Goal: Transaction & Acquisition: Purchase product/service

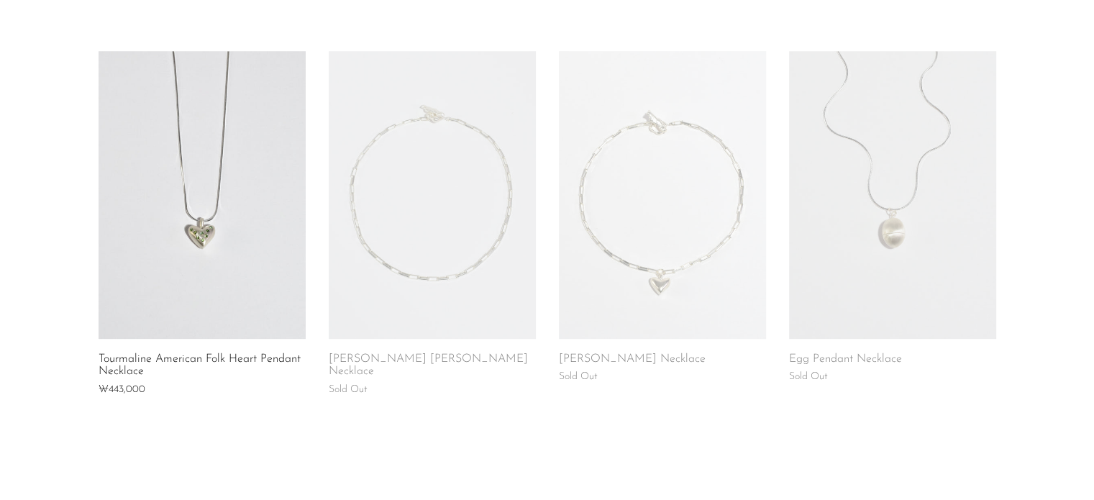
scroll to position [1035, 0]
click at [258, 232] on link at bounding box center [202, 196] width 207 height 288
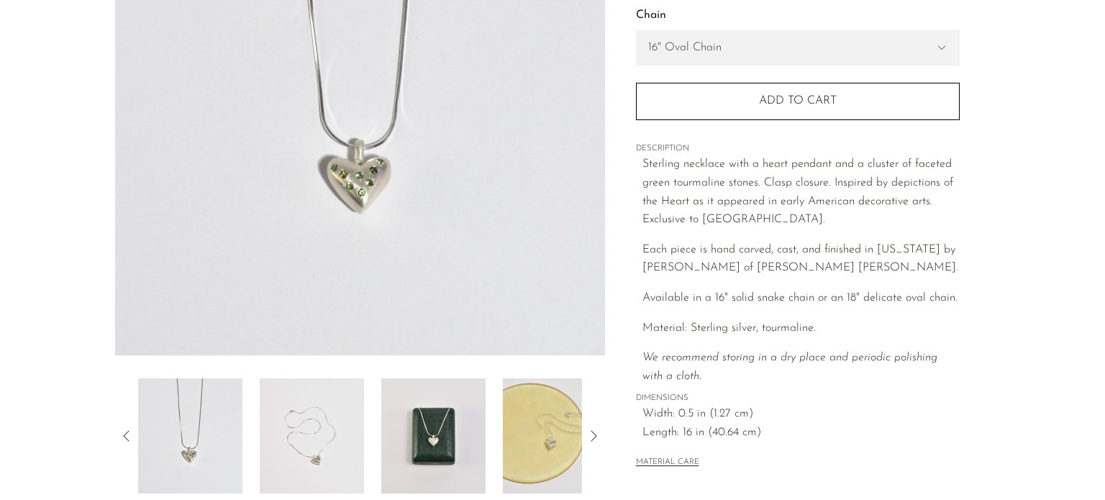
scroll to position [288, 0]
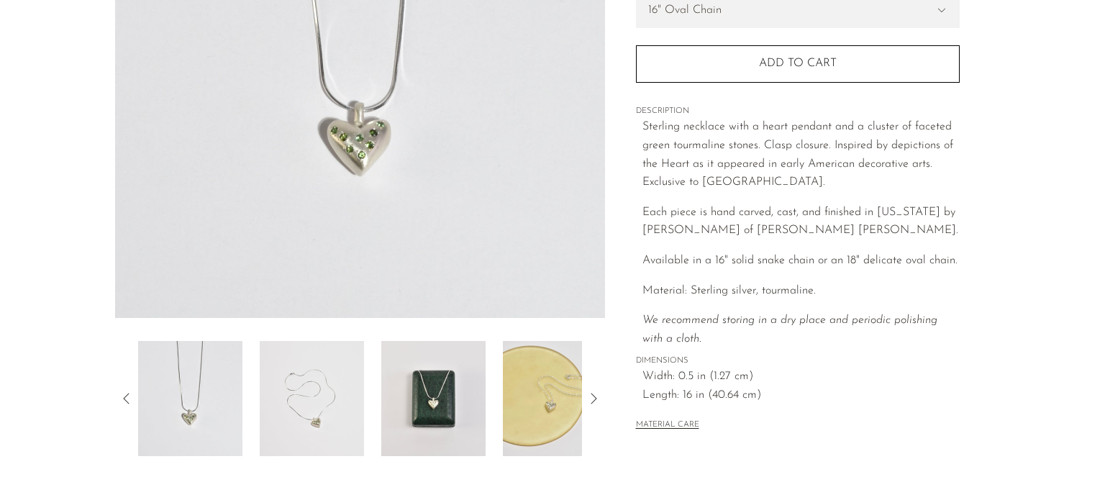
click at [227, 404] on img at bounding box center [190, 398] width 104 height 115
click at [304, 408] on img at bounding box center [312, 398] width 104 height 115
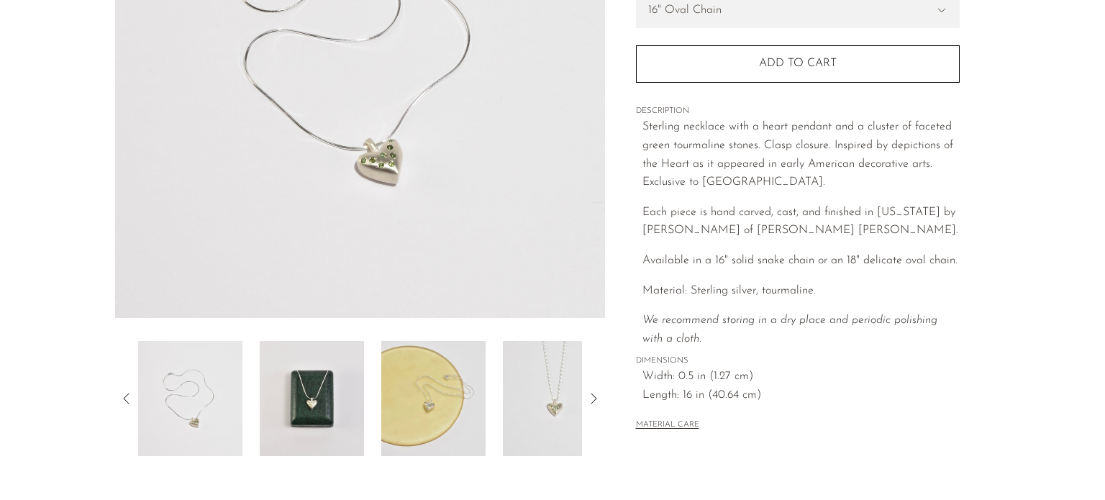
click at [327, 383] on img at bounding box center [312, 398] width 104 height 115
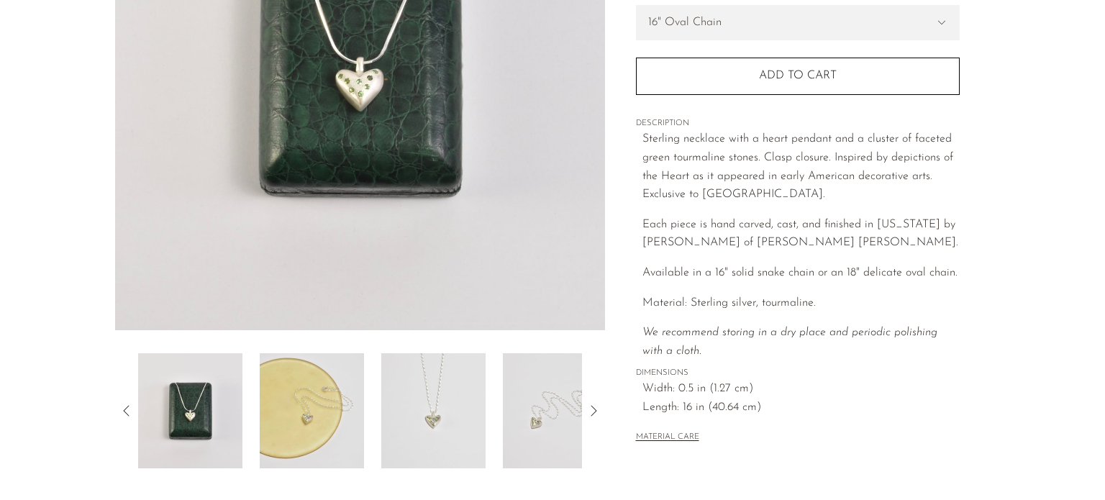
scroll to position [236, 0]
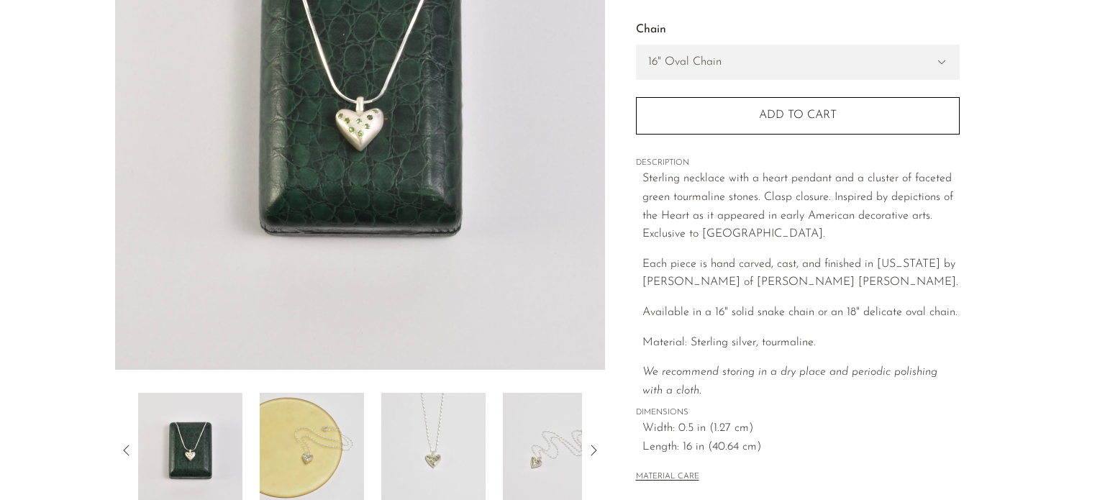
click at [331, 422] on img at bounding box center [312, 450] width 104 height 115
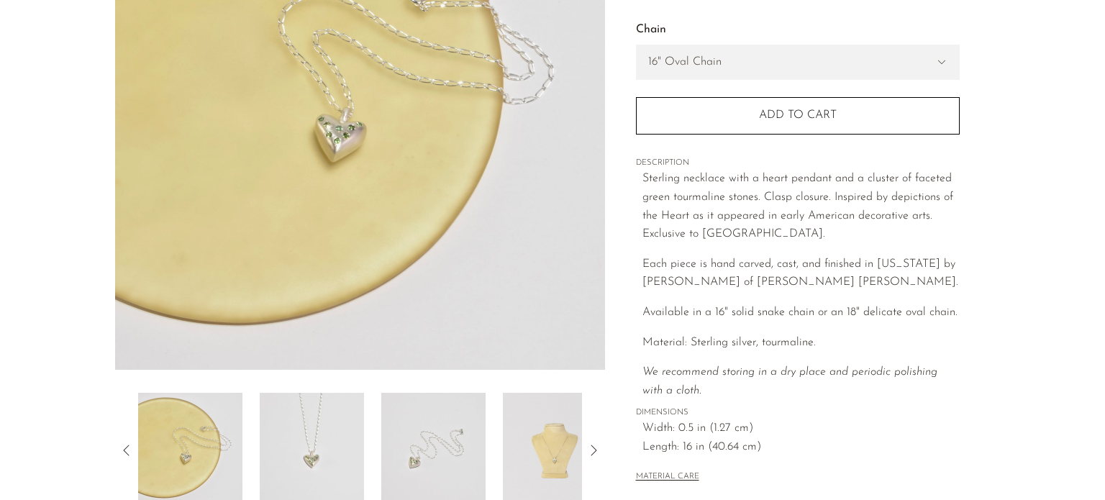
click at [337, 427] on img at bounding box center [312, 450] width 104 height 115
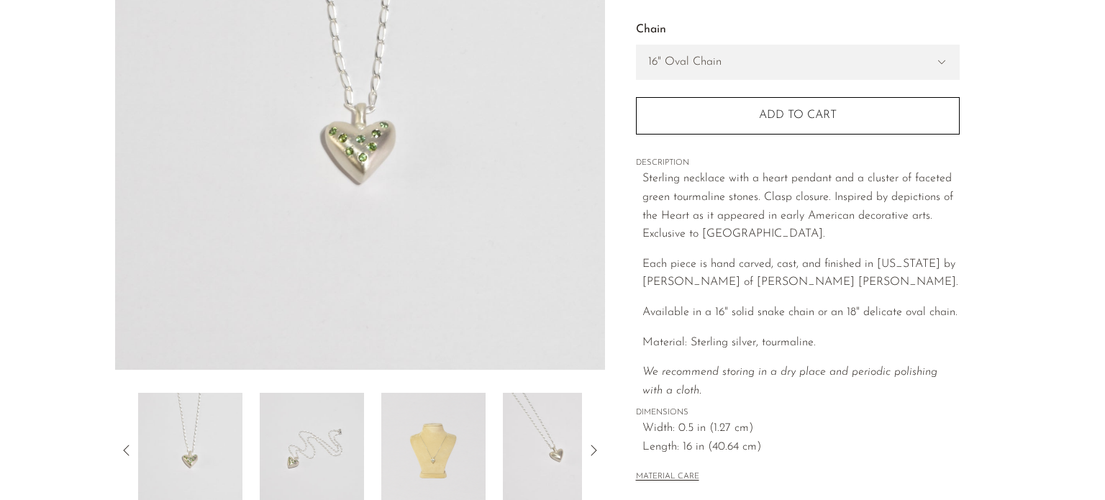
click at [342, 431] on img at bounding box center [312, 450] width 104 height 115
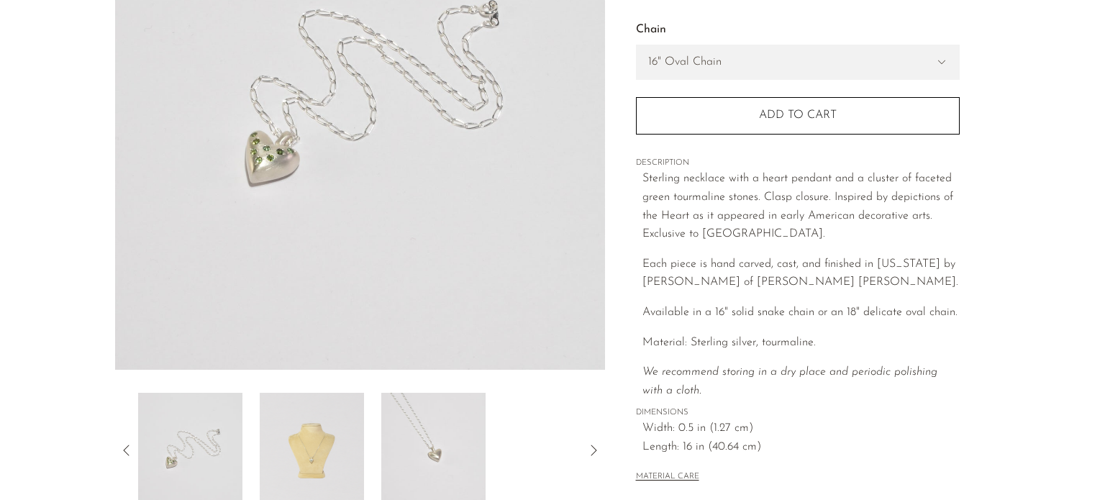
click at [342, 431] on img at bounding box center [312, 450] width 104 height 115
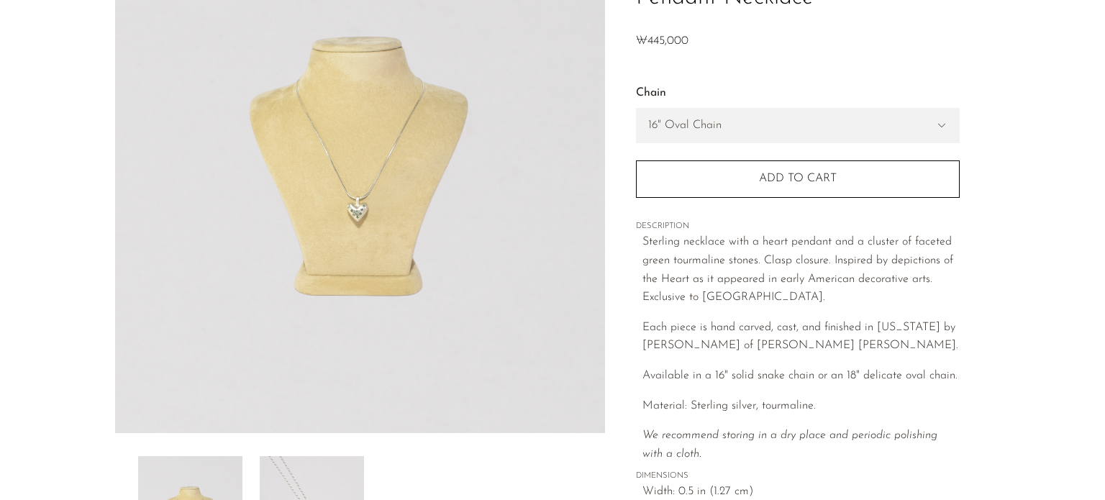
scroll to position [172, 0]
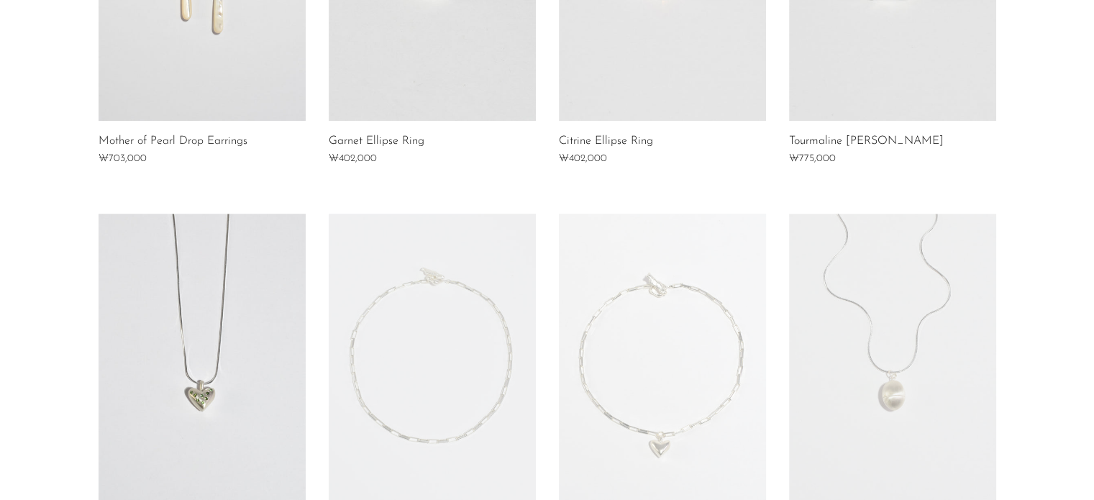
scroll to position [914, 0]
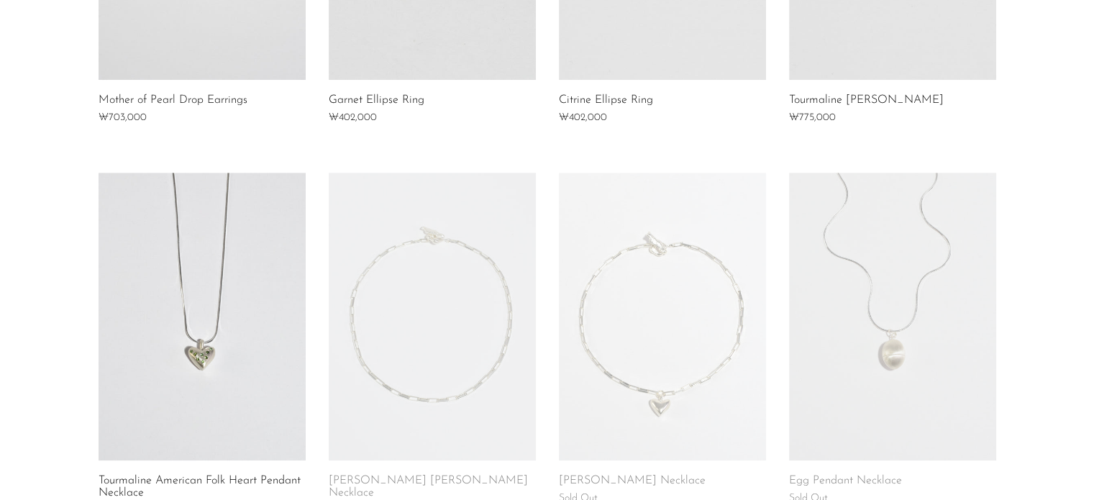
click at [794, 296] on link at bounding box center [892, 317] width 207 height 288
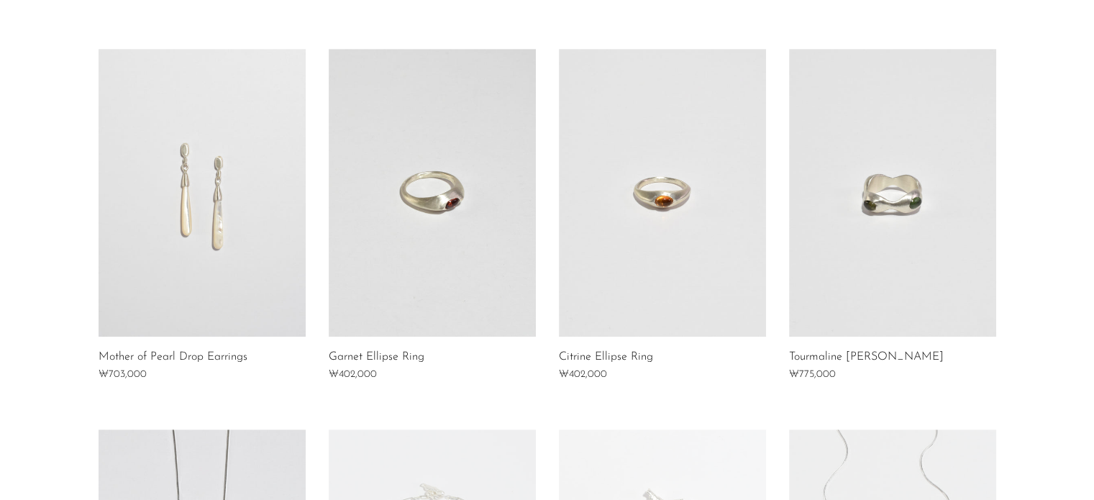
scroll to position [657, 0]
click at [872, 183] on link at bounding box center [892, 194] width 207 height 288
click at [644, 129] on link at bounding box center [662, 194] width 207 height 288
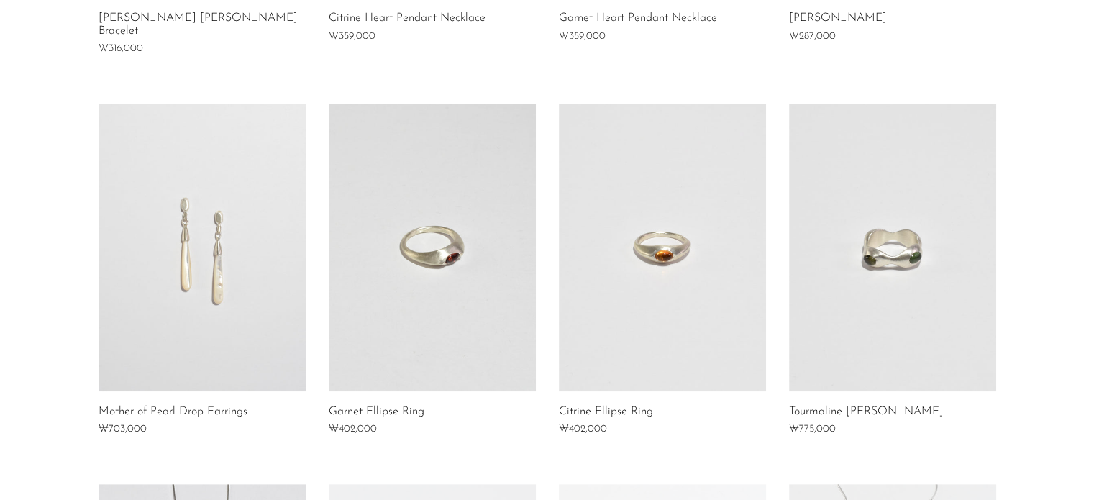
scroll to position [598, 0]
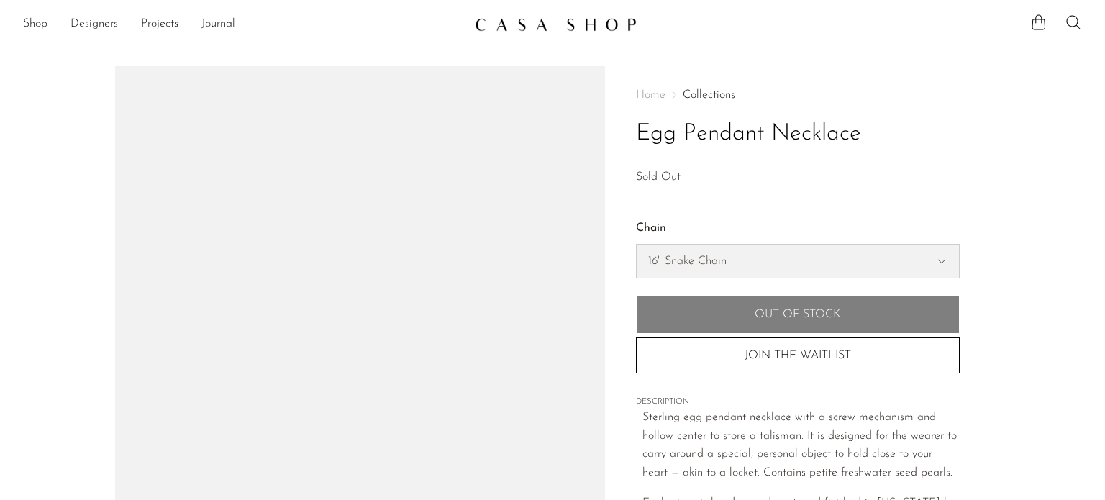
select select "16" Snake Chain"
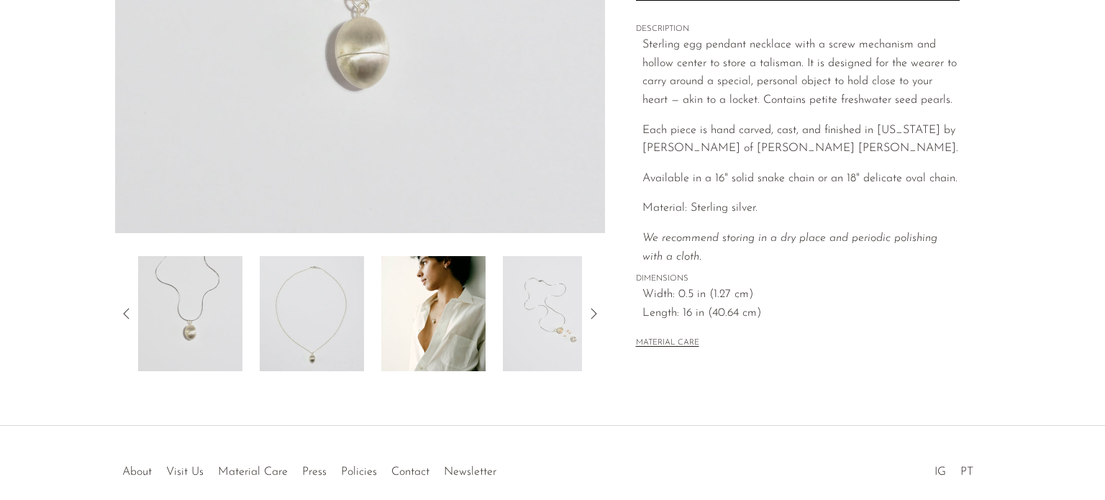
scroll to position [399, 0]
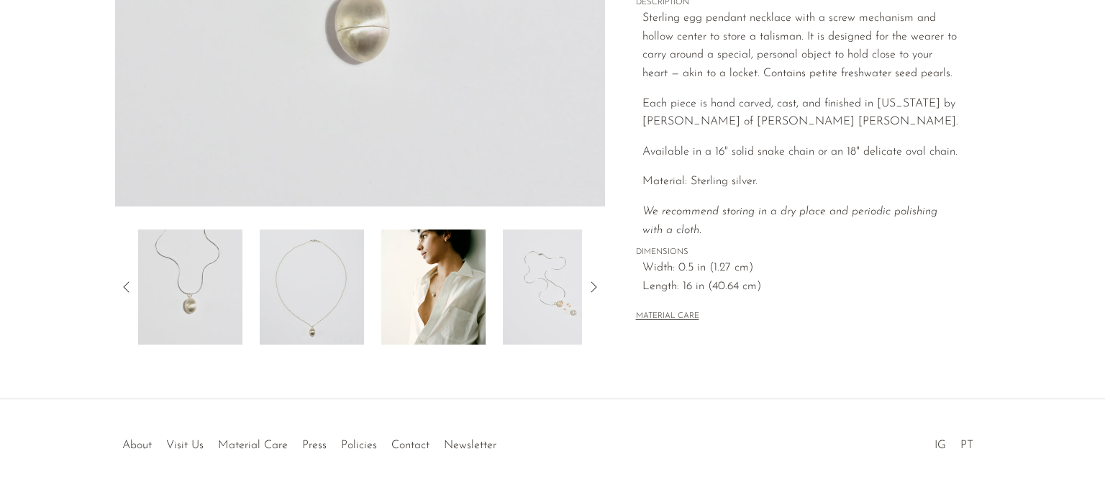
click at [394, 316] on img at bounding box center [433, 286] width 104 height 115
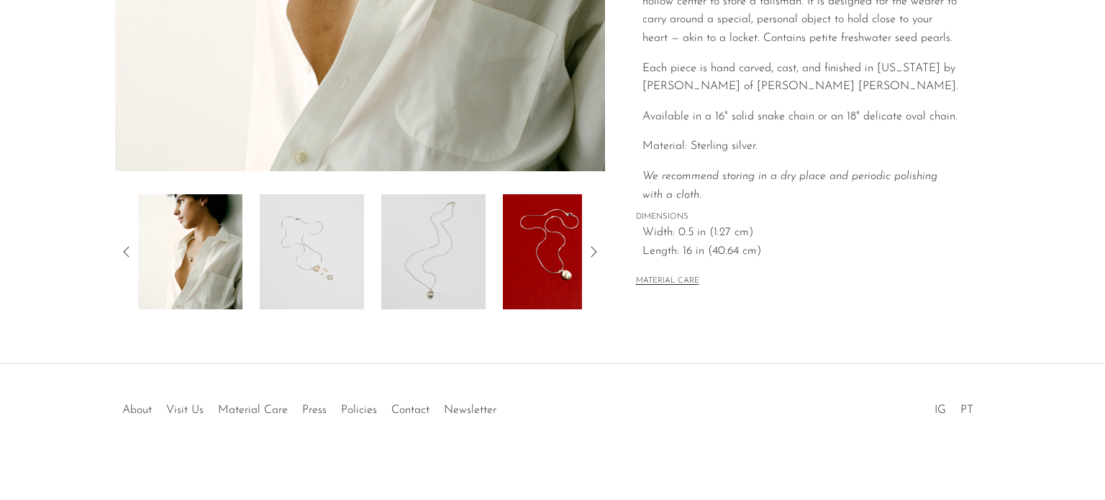
scroll to position [437, 0]
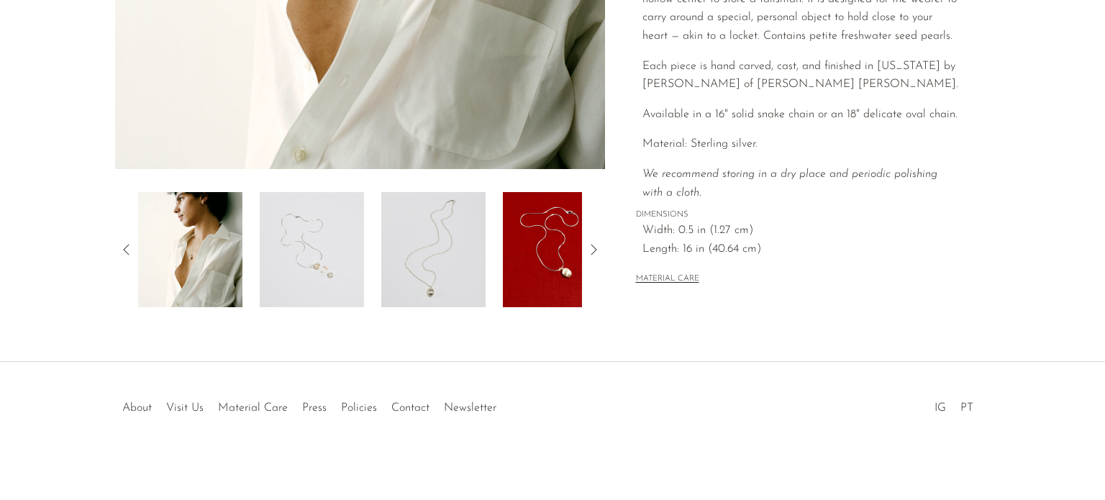
click at [351, 273] on img at bounding box center [312, 249] width 104 height 115
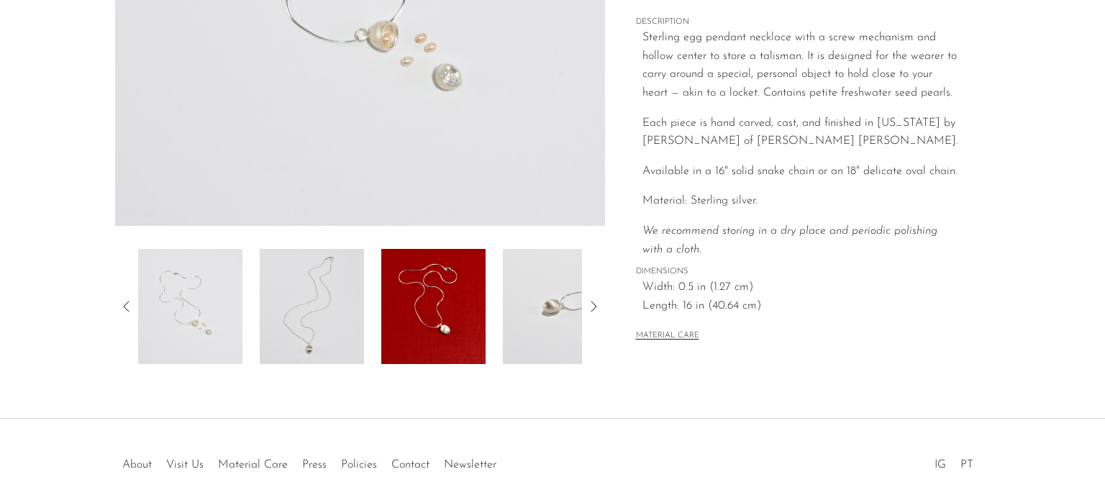
scroll to position [380, 0]
click at [351, 273] on img at bounding box center [312, 306] width 104 height 115
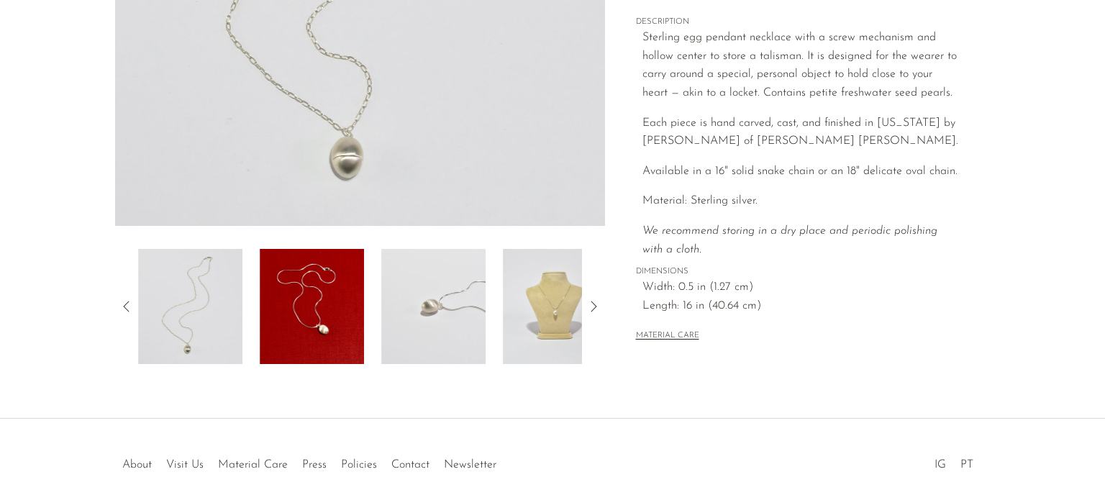
click at [359, 298] on img at bounding box center [312, 306] width 104 height 115
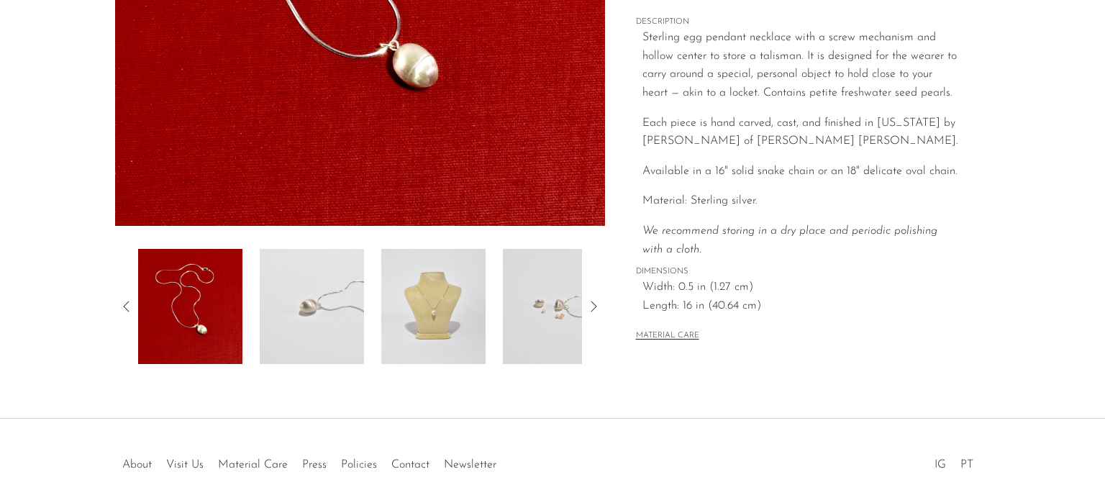
click at [293, 283] on img at bounding box center [312, 306] width 104 height 115
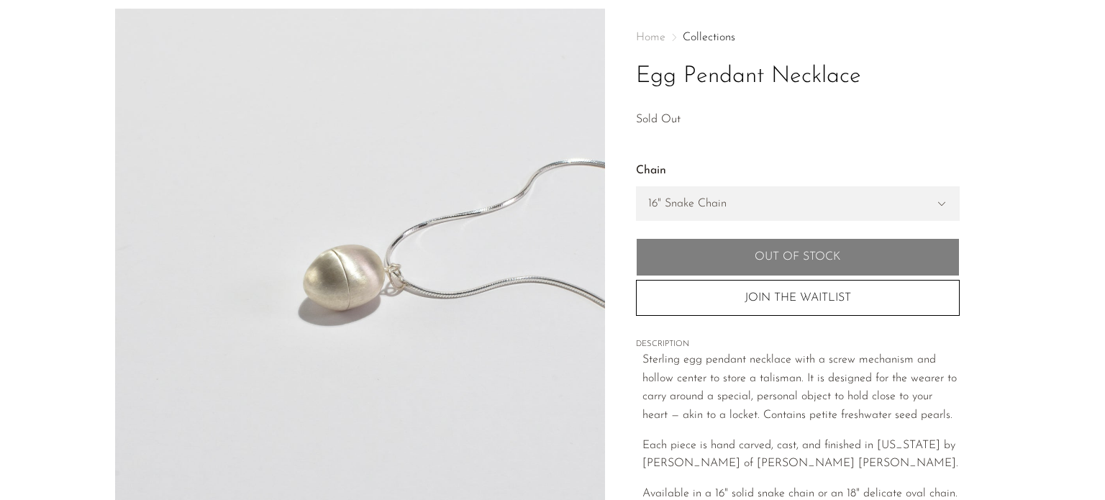
scroll to position [58, 0]
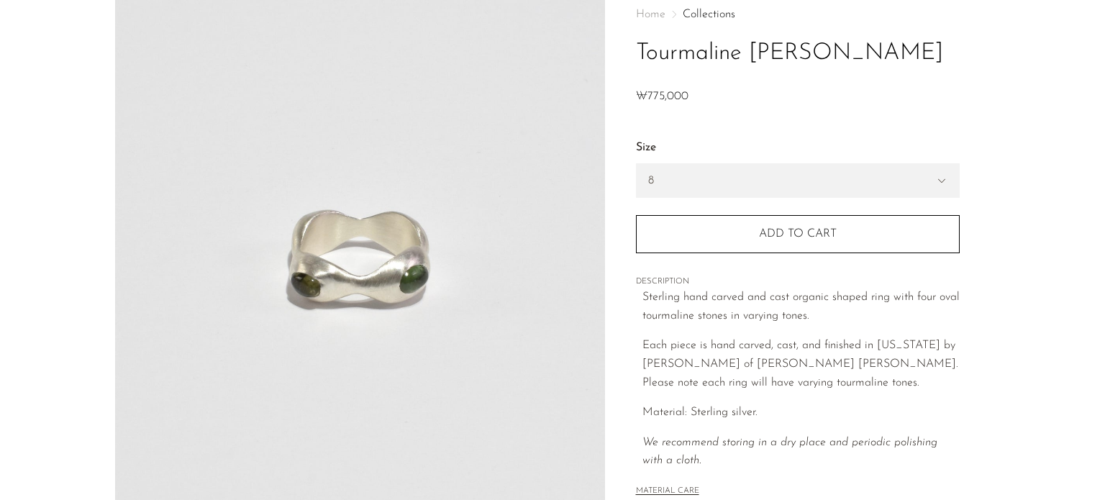
scroll to position [270, 0]
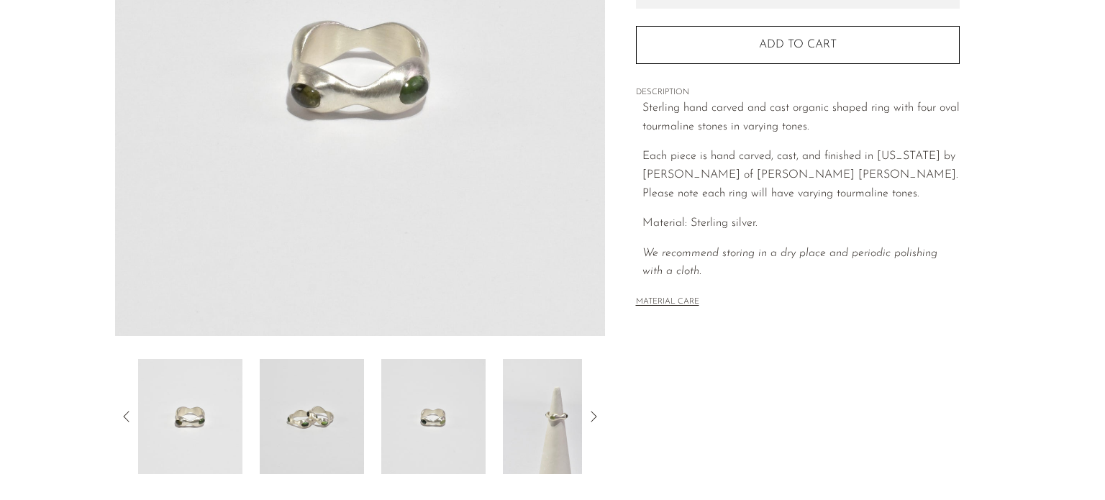
click at [321, 411] on img at bounding box center [312, 416] width 104 height 115
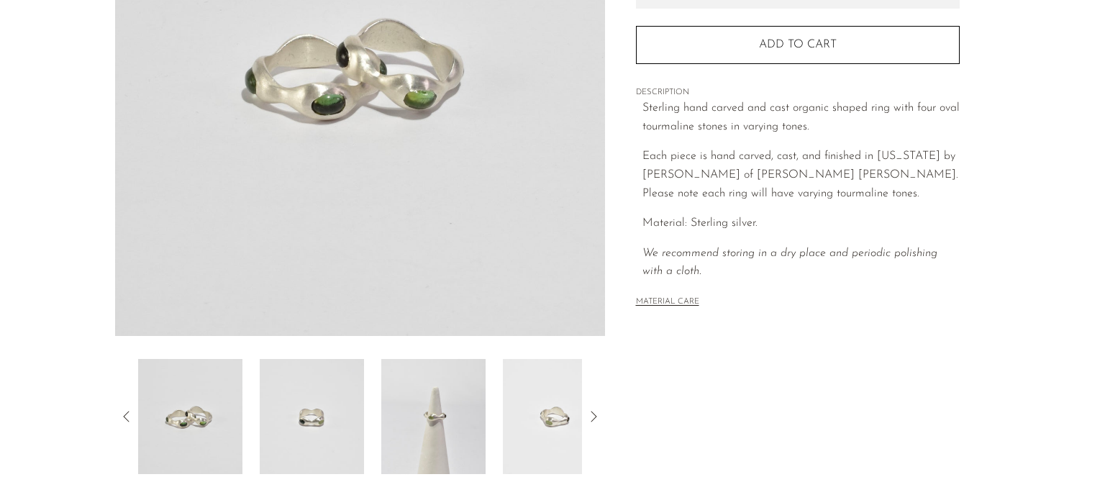
drag, startPoint x: 124, startPoint y: 428, endPoint x: 127, endPoint y: 411, distance: 17.6
click at [127, 411] on div at bounding box center [360, 416] width 490 height 115
click at [127, 411] on icon at bounding box center [126, 416] width 17 height 17
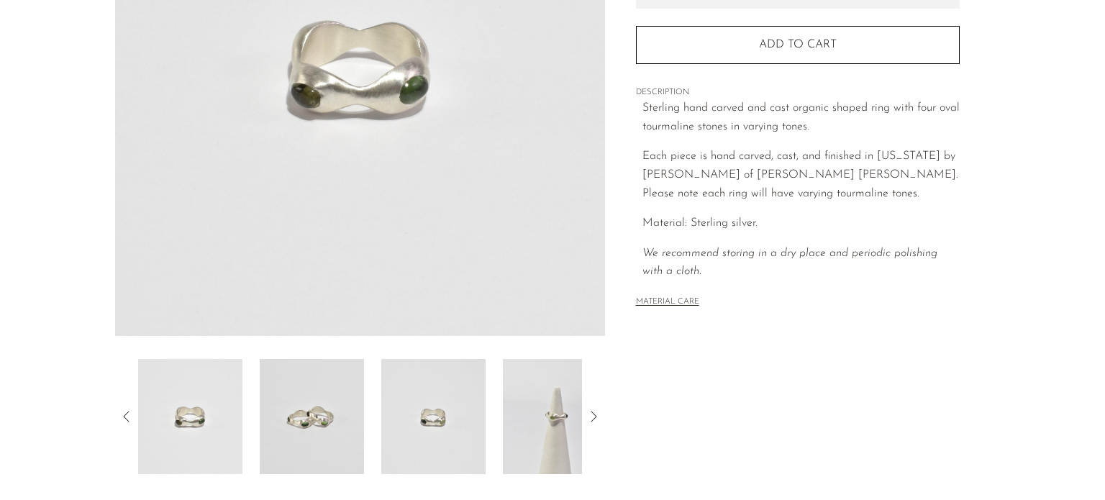
click at [319, 398] on img at bounding box center [312, 416] width 104 height 115
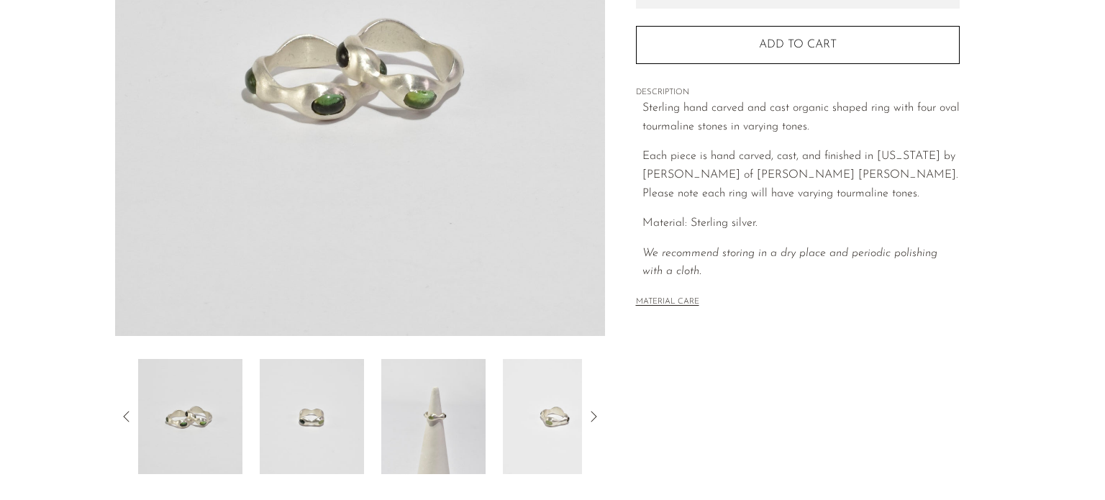
click at [346, 414] on img at bounding box center [312, 416] width 104 height 115
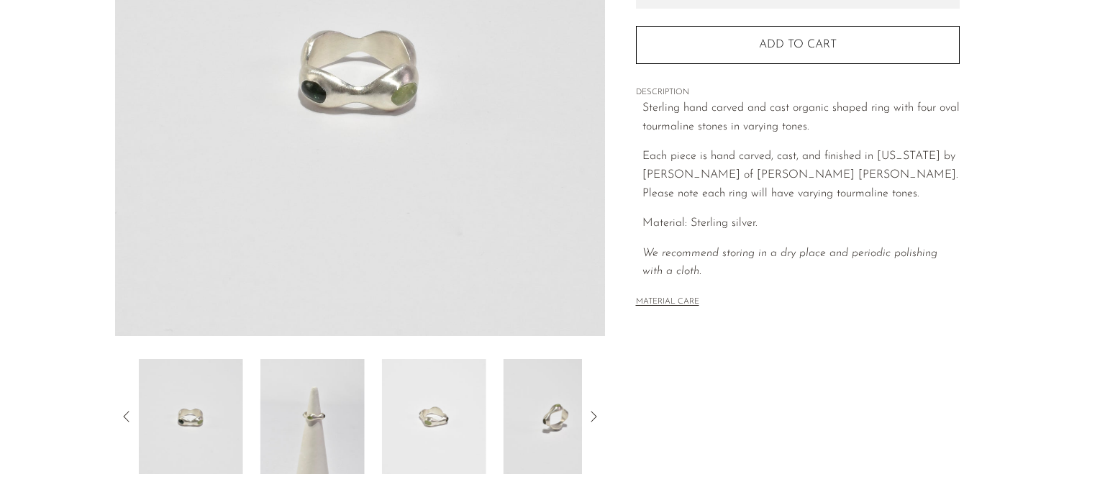
click at [346, 414] on img at bounding box center [312, 416] width 104 height 115
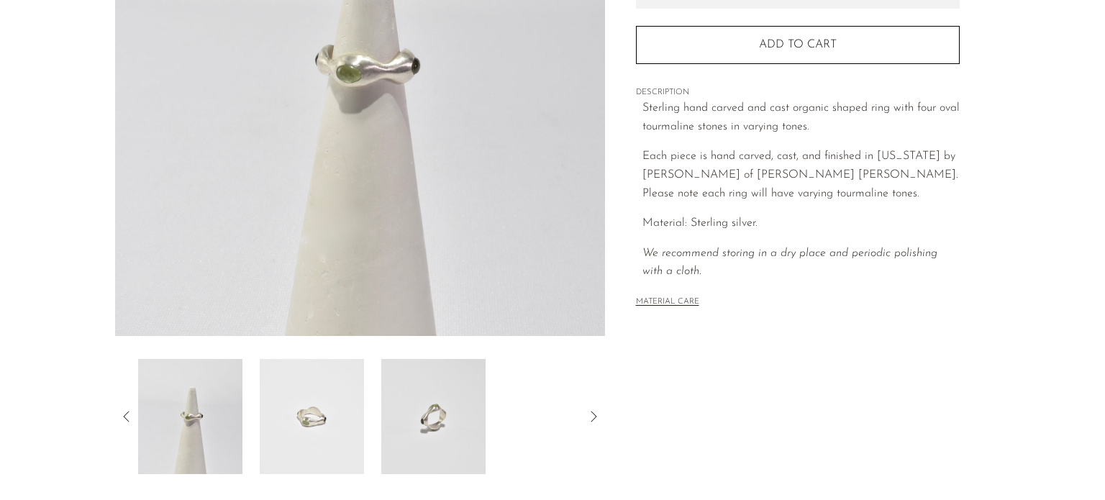
click at [121, 409] on icon at bounding box center [126, 416] width 17 height 17
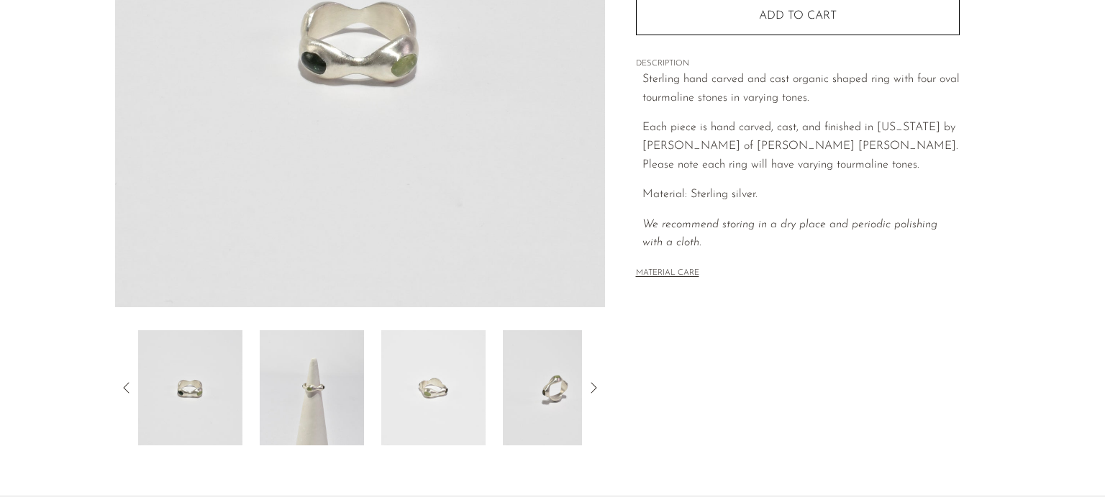
scroll to position [261, 0]
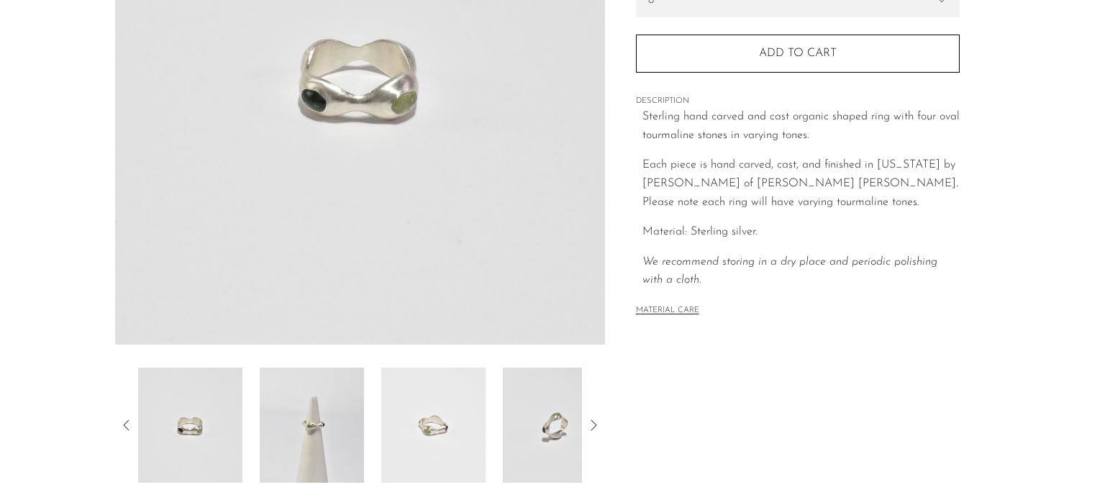
click at [596, 427] on icon at bounding box center [593, 424] width 17 height 17
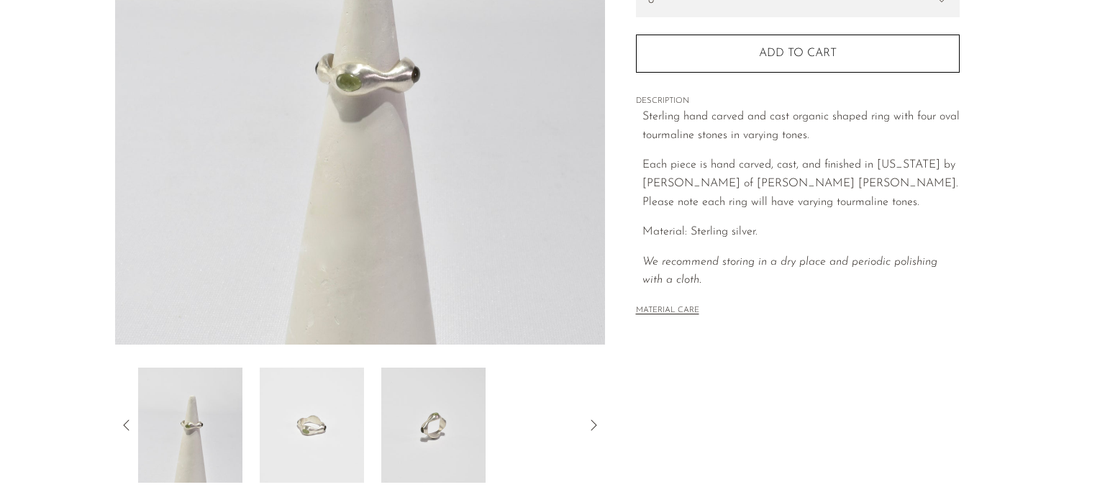
click at [596, 427] on icon at bounding box center [593, 424] width 17 height 17
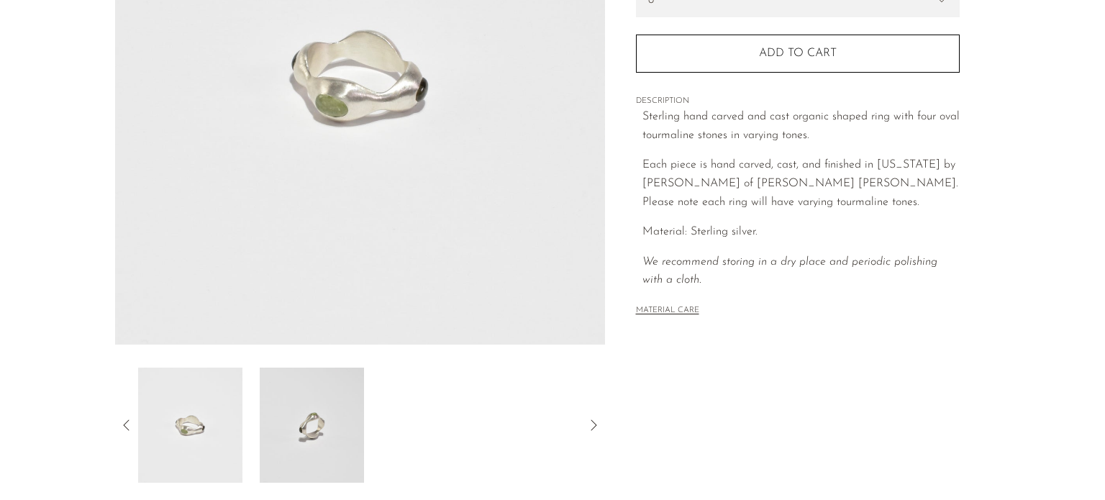
click at [596, 427] on icon at bounding box center [593, 424] width 17 height 17
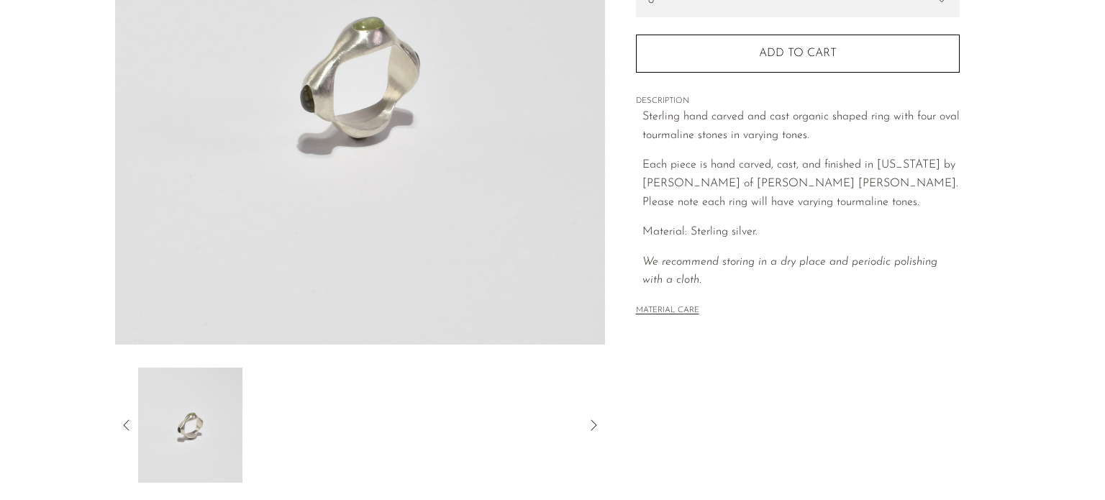
click at [596, 427] on icon at bounding box center [593, 424] width 17 height 17
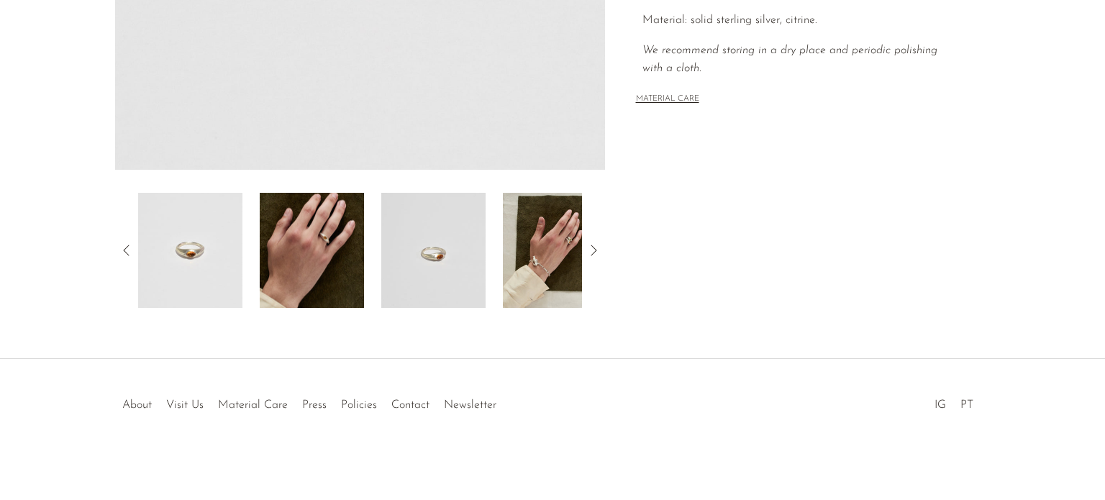
scroll to position [437, 0]
click at [300, 251] on img at bounding box center [312, 249] width 104 height 115
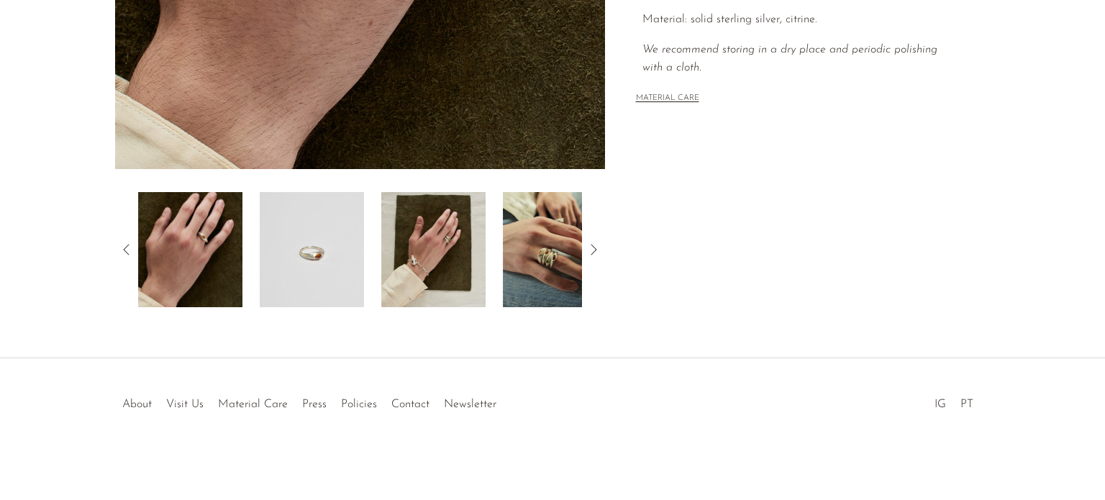
click at [311, 230] on img at bounding box center [312, 249] width 104 height 115
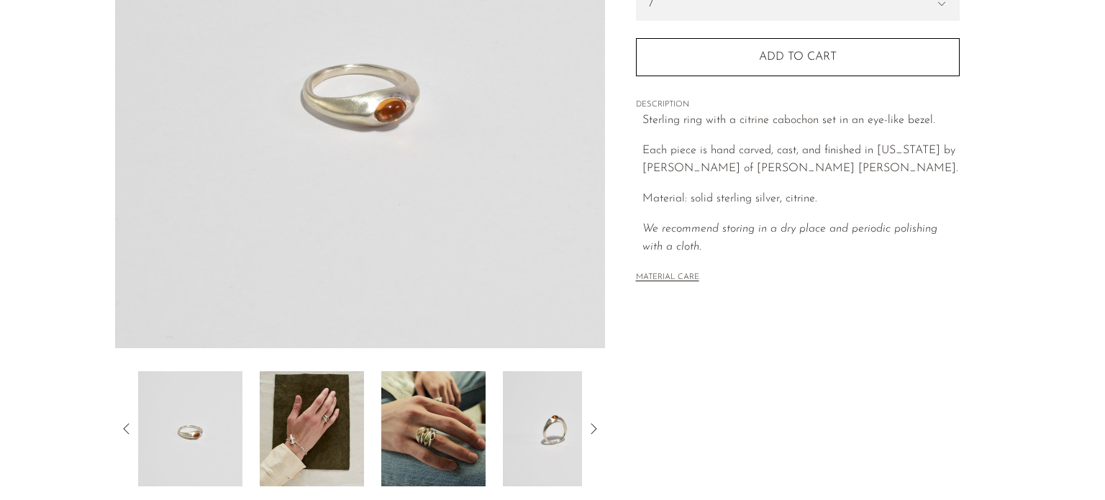
scroll to position [255, 0]
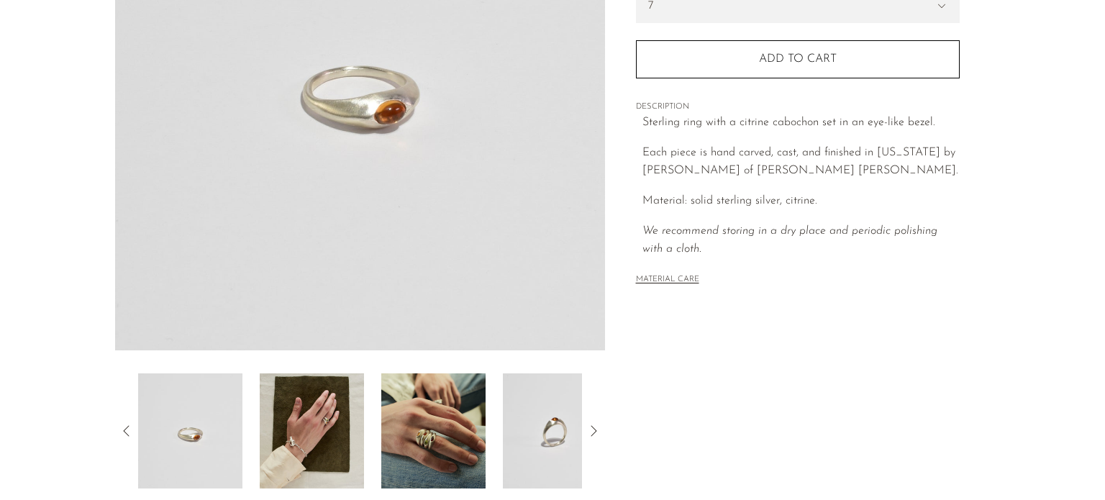
click at [568, 382] on img at bounding box center [555, 430] width 104 height 115
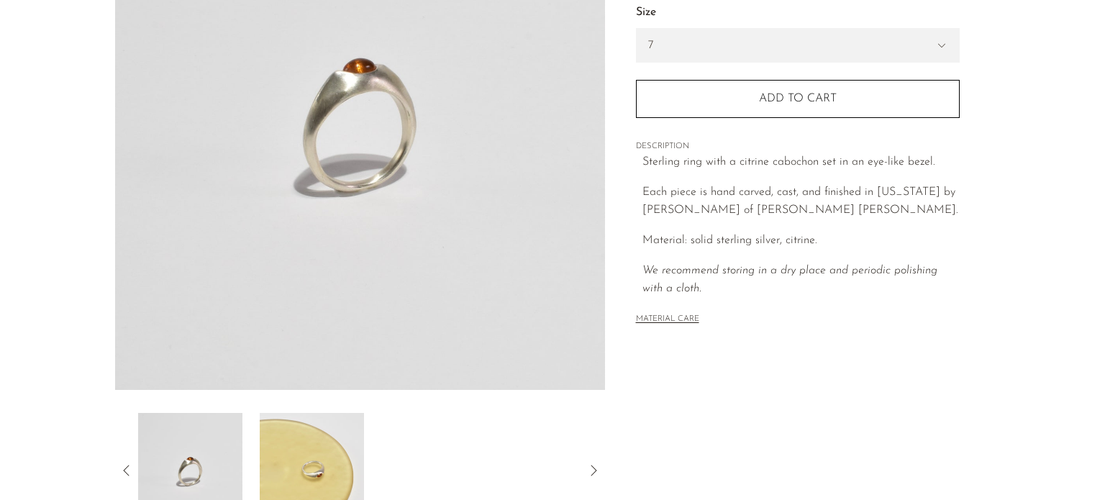
scroll to position [199, 0]
